Goal: Task Accomplishment & Management: Use online tool/utility

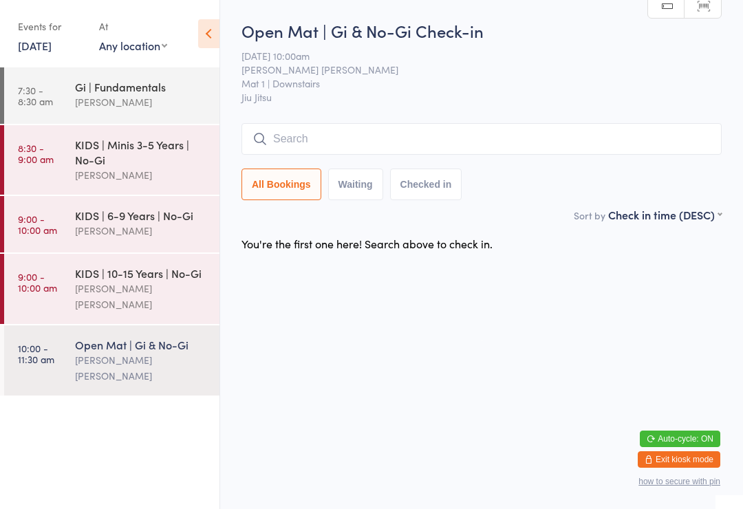
click at [138, 73] on div "Gi | Fundamentals [PERSON_NAME]" at bounding box center [147, 94] width 144 height 54
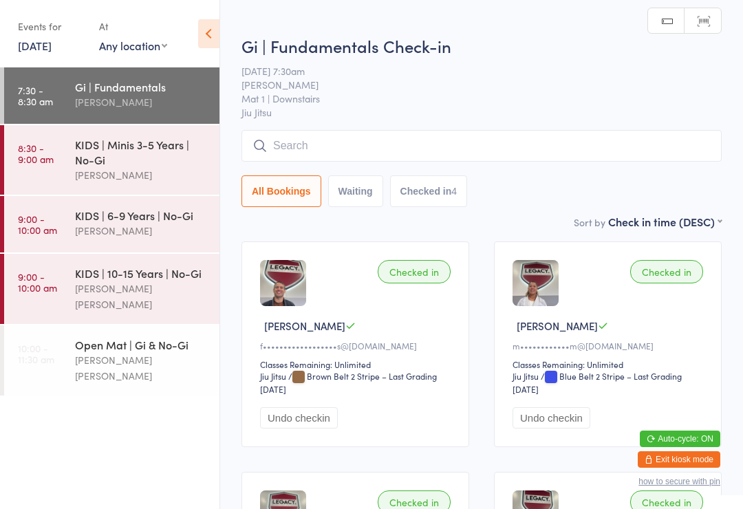
click at [151, 154] on div "KIDS | Minis 3-5 Years | No-Gi" at bounding box center [141, 152] width 133 height 30
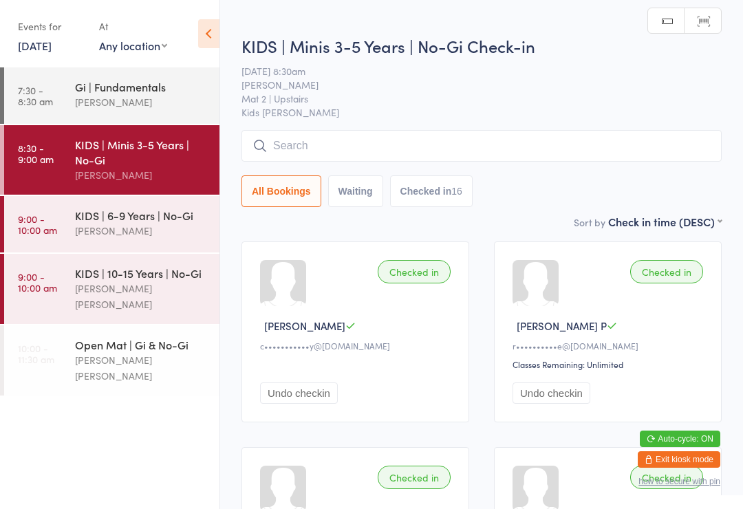
click at [166, 228] on div "[PERSON_NAME]" at bounding box center [141, 231] width 133 height 16
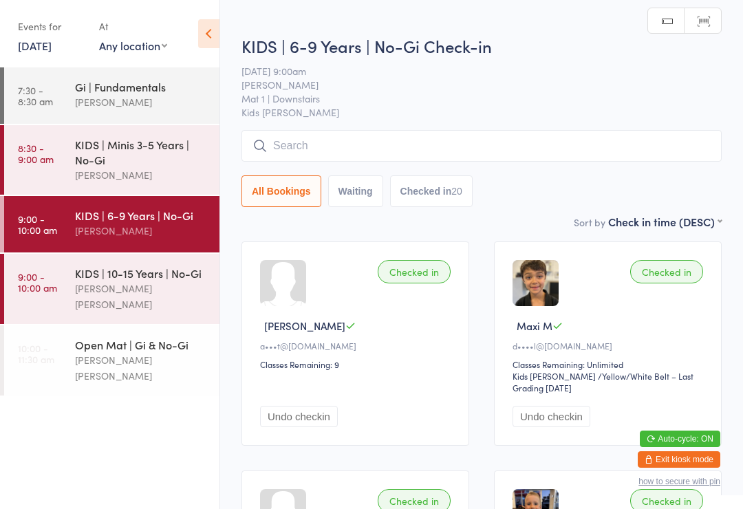
click at [166, 274] on div "KIDS | 10-15 Years | No-Gi" at bounding box center [141, 273] width 133 height 15
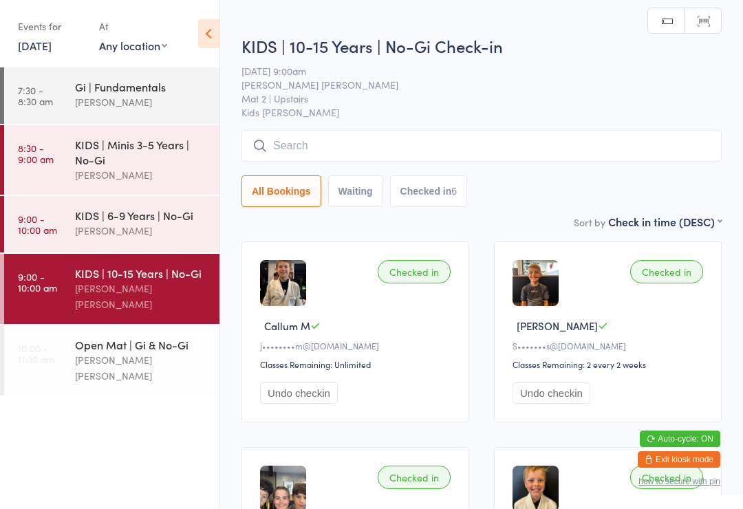
click at [486, 146] on input "search" at bounding box center [481, 146] width 480 height 32
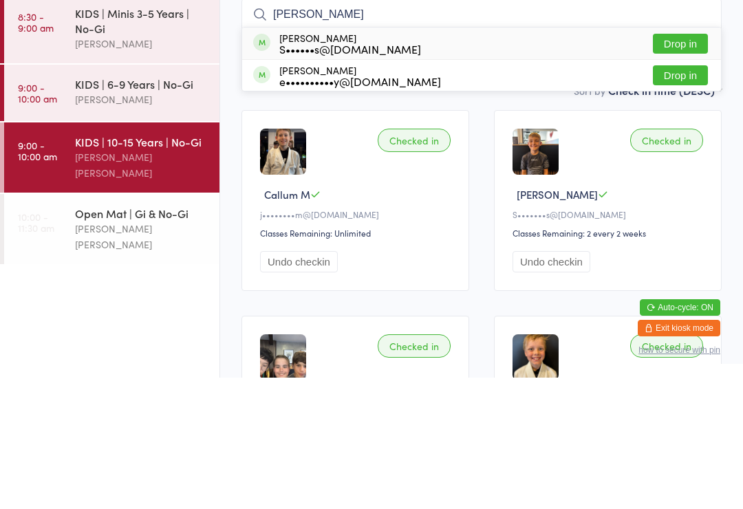
type input "[PERSON_NAME]"
click at [355, 175] on div "S••••••s@[DOMAIN_NAME]" at bounding box center [350, 180] width 142 height 11
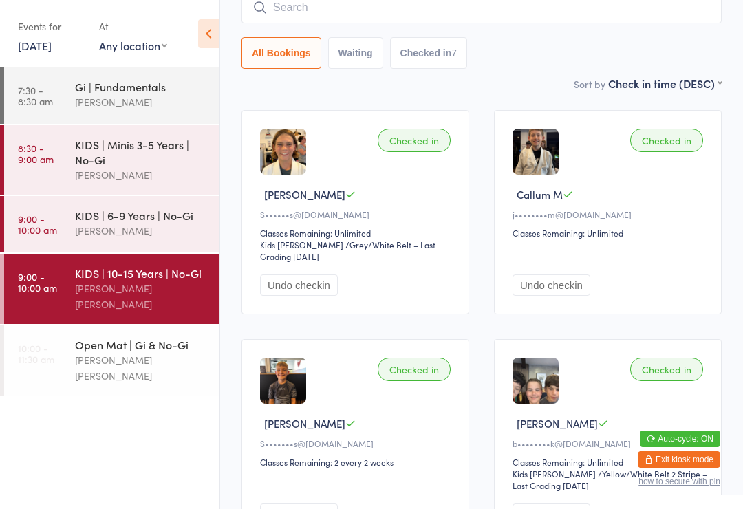
click at [27, 325] on link "10:00 - 11:30 am Open Mat | Gi & No-Gi [PERSON_NAME] [PERSON_NAME]" at bounding box center [111, 360] width 215 height 70
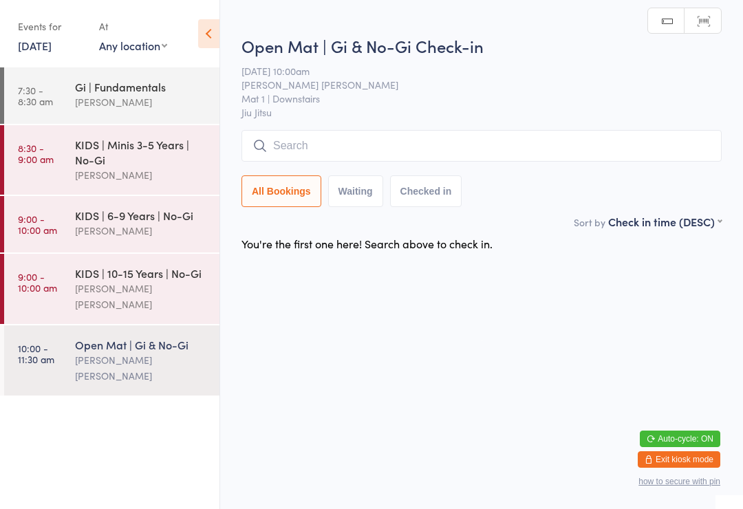
click at [28, 279] on time "9:00 - 10:00 am" at bounding box center [37, 282] width 39 height 22
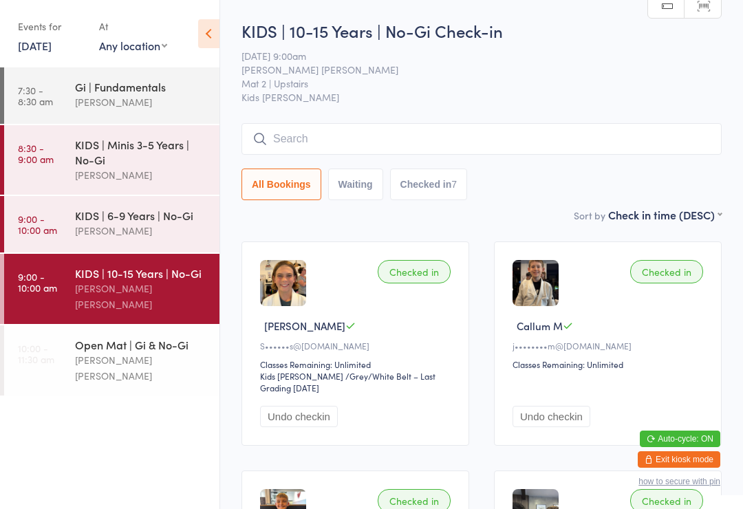
click at [129, 337] on div "Open Mat | Gi & No-Gi" at bounding box center [141, 344] width 133 height 15
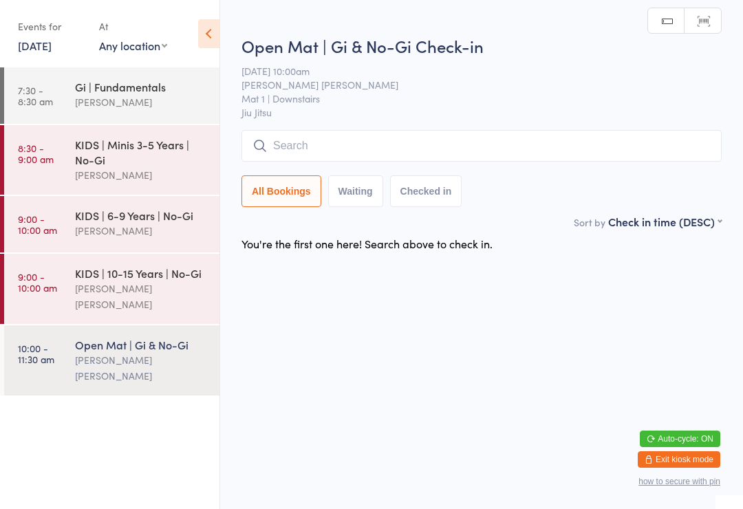
click at [367, 149] on input "search" at bounding box center [481, 146] width 480 height 32
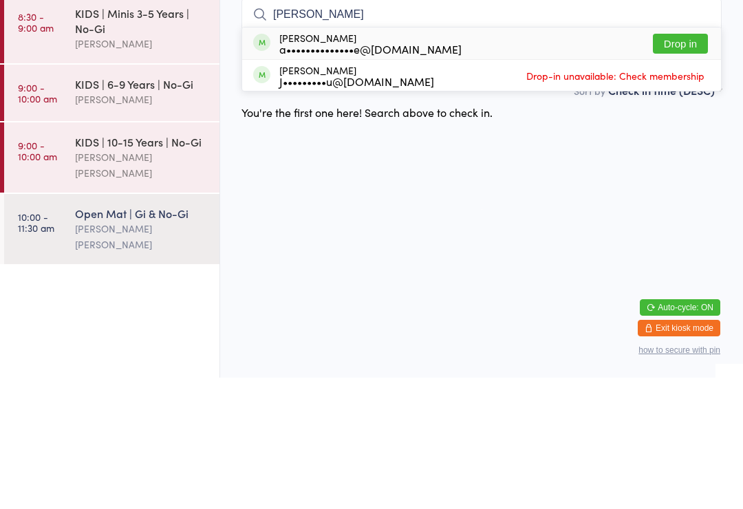
type input "[PERSON_NAME]"
click at [695, 165] on button "Drop in" at bounding box center [680, 175] width 55 height 20
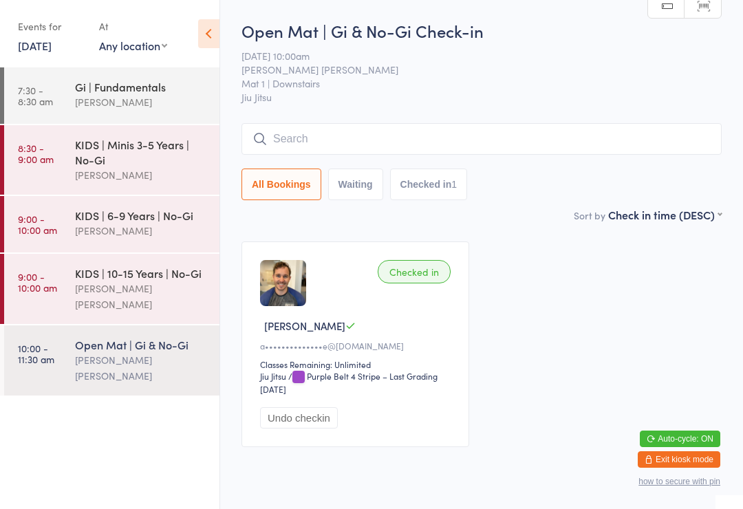
click at [291, 131] on input "search" at bounding box center [481, 139] width 480 height 32
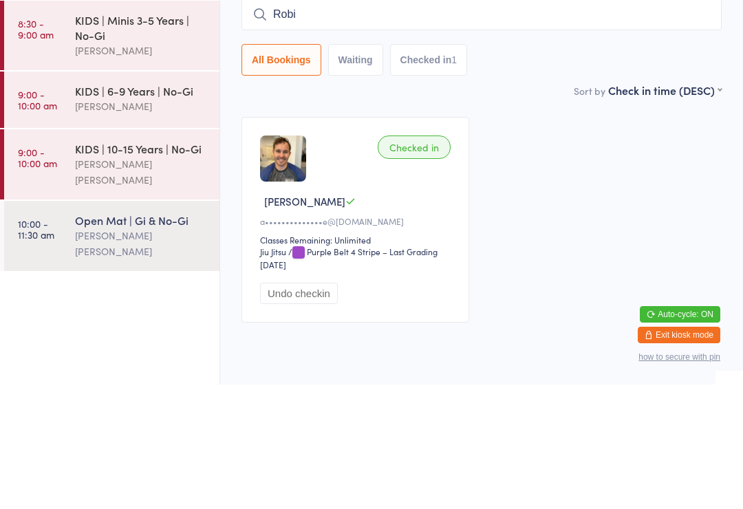
type input "[PERSON_NAME]"
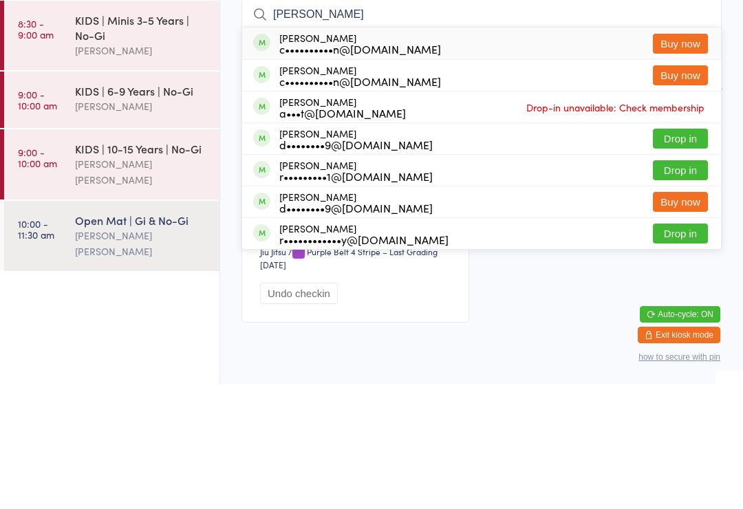
click at [102, 208] on div "KIDS | 6-9 Years | No-Gi" at bounding box center [141, 215] width 133 height 15
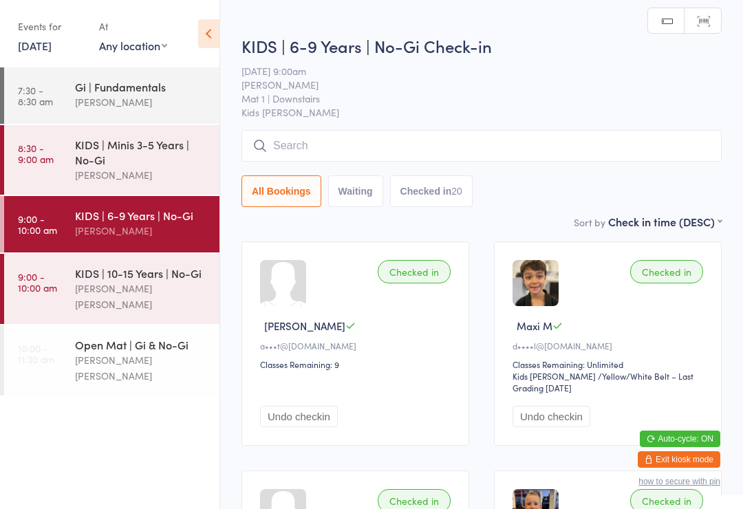
click at [92, 280] on div "KIDS | 10-15 Years | No-Gi" at bounding box center [141, 273] width 133 height 15
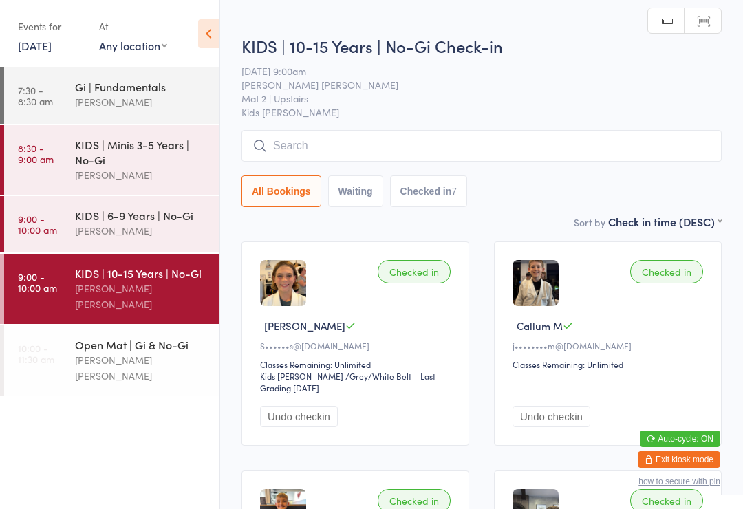
click at [93, 223] on div "KIDS | 6-9 Years | No-Gi" at bounding box center [141, 215] width 133 height 15
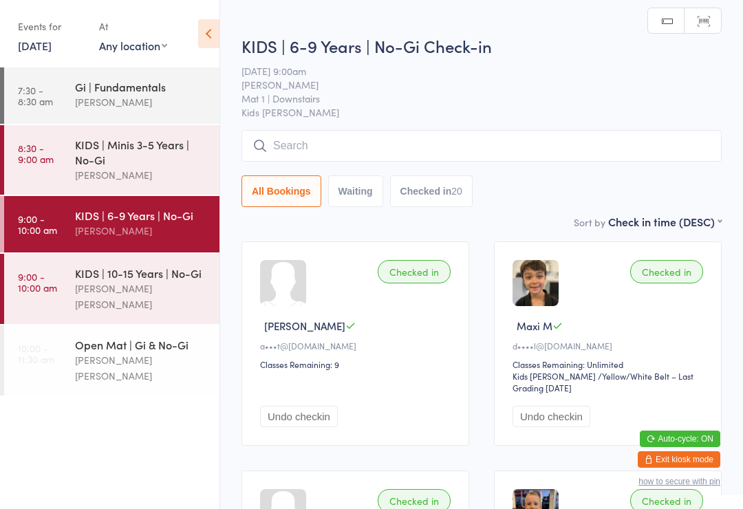
click at [305, 142] on input "search" at bounding box center [481, 146] width 480 height 32
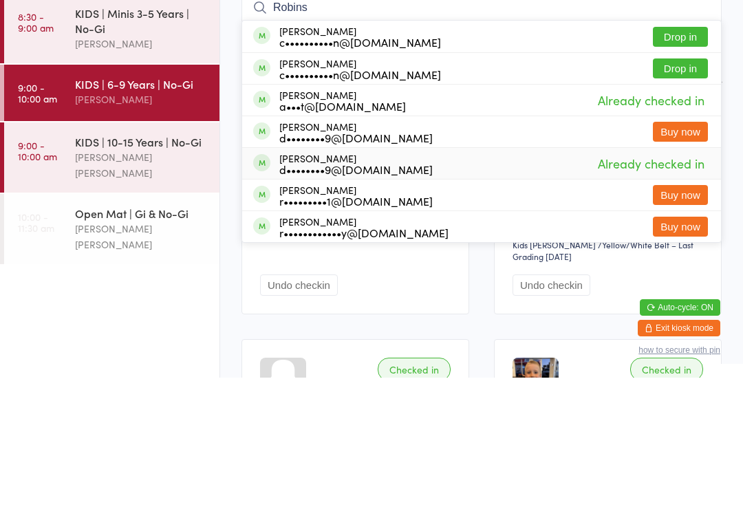
type input "Robins"
click at [303, 295] on div "d••••••••9@[DOMAIN_NAME]" at bounding box center [355, 300] width 153 height 11
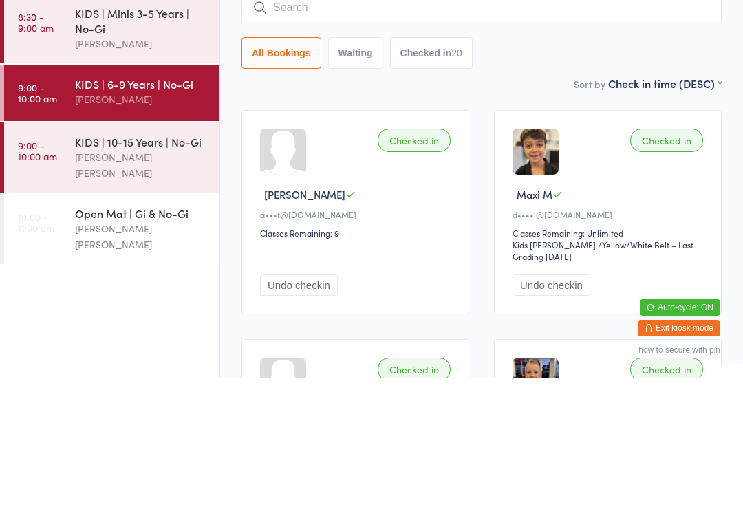
scroll to position [131, 0]
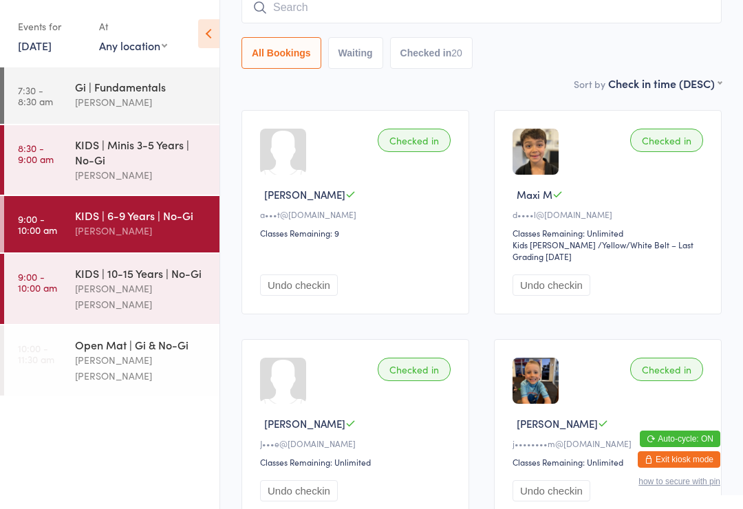
click at [310, 15] on input "search" at bounding box center [481, 8] width 480 height 32
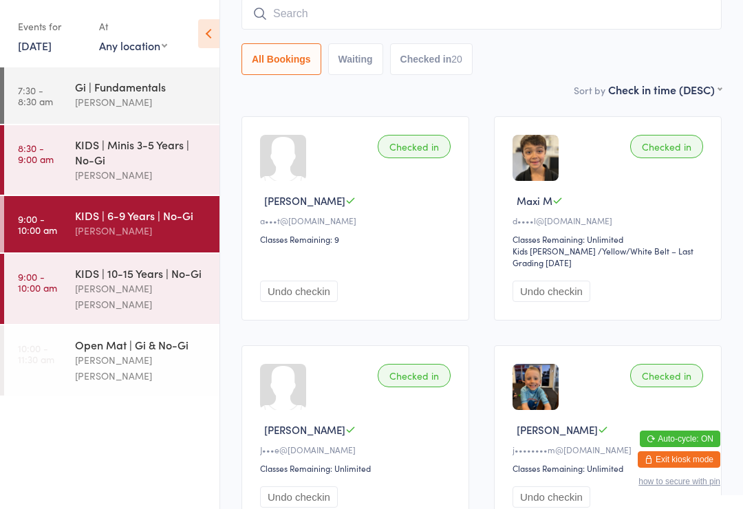
scroll to position [125, 0]
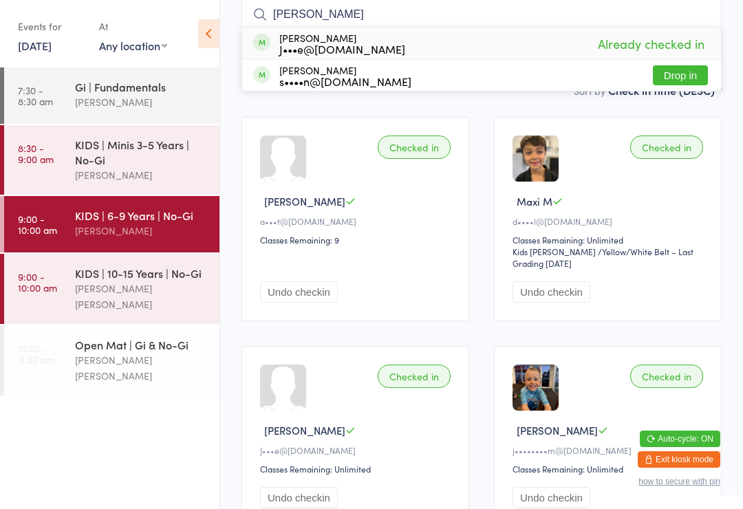
type input "[PERSON_NAME]"
click at [316, 39] on div "[PERSON_NAME] J•••e@[DOMAIN_NAME]" at bounding box center [342, 43] width 126 height 22
